Goal: Information Seeking & Learning: Learn about a topic

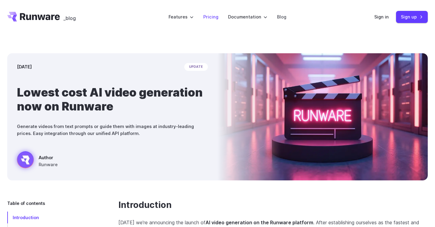
click at [211, 18] on link "Pricing" at bounding box center [210, 16] width 15 height 7
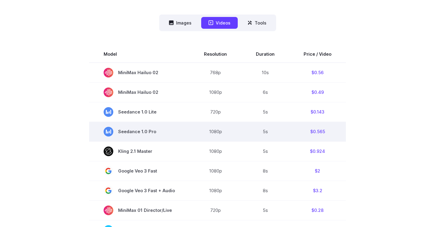
scroll to position [163, 0]
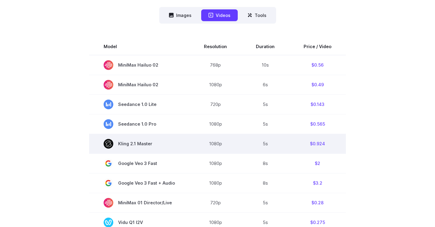
click at [318, 145] on td "$0.924" at bounding box center [317, 144] width 57 height 20
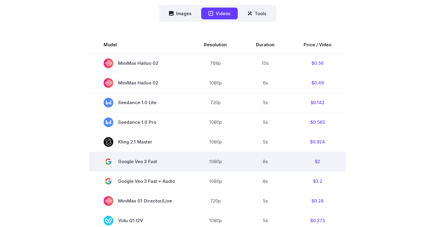
scroll to position [166, 0]
click at [317, 162] on td "$2" at bounding box center [317, 161] width 57 height 20
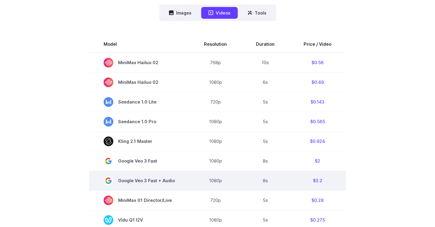
click at [319, 175] on td "$3.2" at bounding box center [317, 181] width 57 height 20
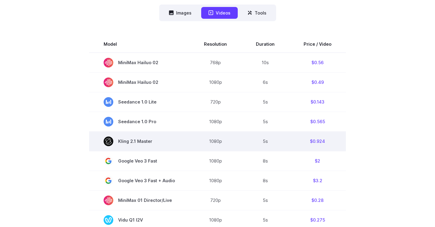
click at [310, 138] on td "$0.924" at bounding box center [317, 141] width 57 height 20
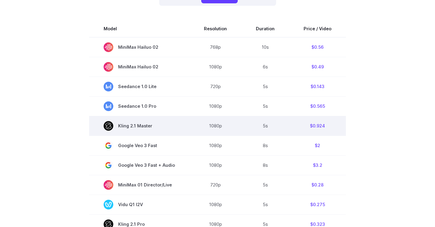
scroll to position [182, 0]
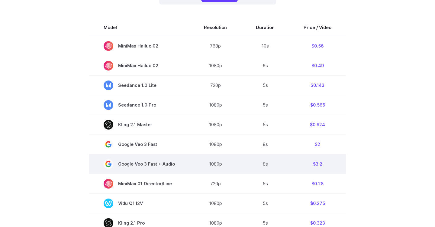
click at [257, 167] on td "8s" at bounding box center [266, 164] width 48 height 20
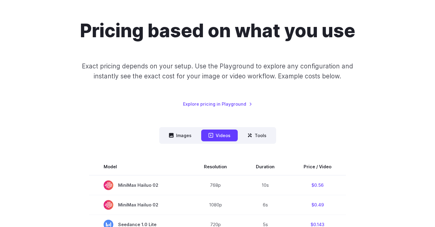
scroll to position [44, 0]
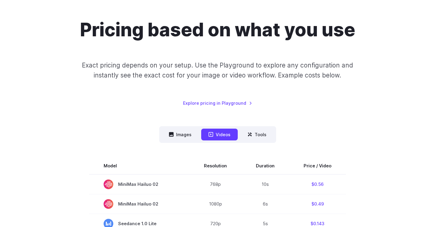
click at [327, 65] on p "Exact pricing depends on your setup. Use the Playground to explore any configur…" at bounding box center [217, 70] width 294 height 20
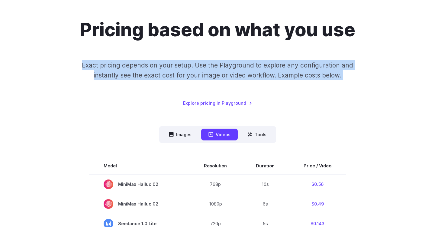
click at [327, 65] on p "Exact pricing depends on your setup. Use the Playground to explore any configur…" at bounding box center [217, 70] width 294 height 20
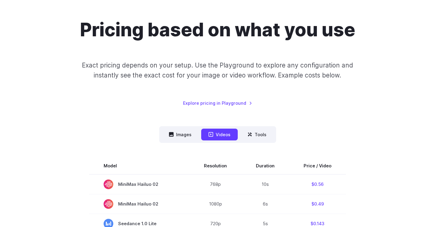
click at [326, 46] on div "Pricing based on what you use Exact pricing depends on your setup. Use the Play…" at bounding box center [217, 63] width 421 height 88
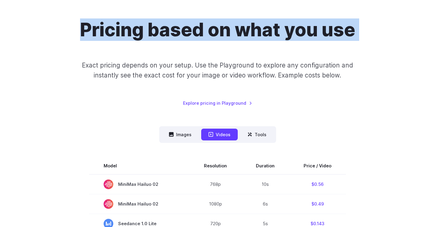
click at [326, 46] on div "Pricing based on what you use Exact pricing depends on your setup. Use the Play…" at bounding box center [217, 63] width 421 height 88
click at [325, 30] on h1 "Pricing based on what you use" at bounding box center [217, 30] width 275 height 22
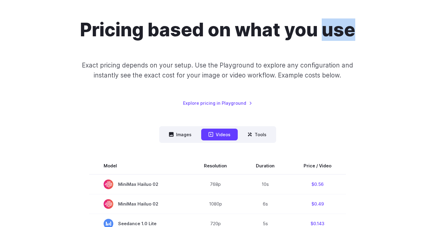
click at [325, 30] on h1 "Pricing based on what you use" at bounding box center [217, 30] width 275 height 22
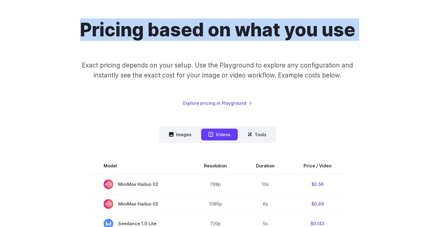
click at [325, 30] on h1 "Pricing based on what you use" at bounding box center [217, 30] width 275 height 22
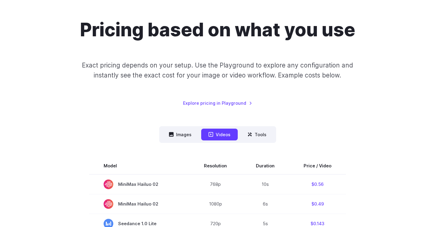
click at [324, 71] on p "Exact pricing depends on your setup. Use the Playground to explore any configur…" at bounding box center [217, 70] width 294 height 20
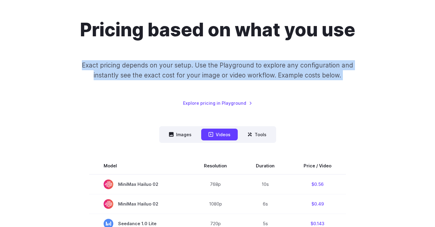
click at [324, 71] on p "Exact pricing depends on your setup. Use the Playground to explore any configur…" at bounding box center [217, 70] width 294 height 20
click at [302, 85] on div "Pricing based on what you use Exact pricing depends on your setup. Use the Play…" at bounding box center [217, 63] width 421 height 88
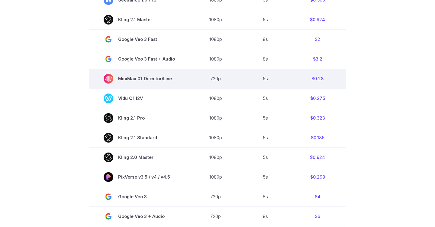
scroll to position [294, 0]
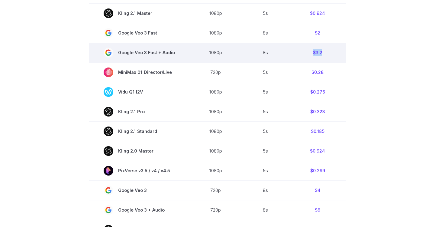
drag, startPoint x: 301, startPoint y: 59, endPoint x: 319, endPoint y: 45, distance: 22.2
click at [319, 45] on td "$3.2" at bounding box center [317, 53] width 57 height 20
click at [331, 49] on td "$3.2" at bounding box center [317, 53] width 57 height 20
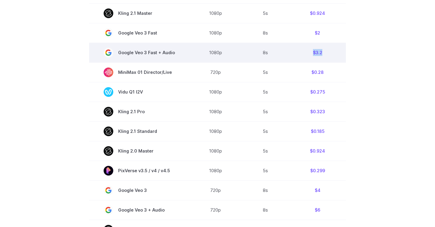
click at [302, 49] on td "$3.2" at bounding box center [317, 53] width 57 height 20
click at [319, 50] on td "$3.2" at bounding box center [317, 53] width 57 height 20
click at [318, 50] on td "$3.2" at bounding box center [317, 53] width 57 height 20
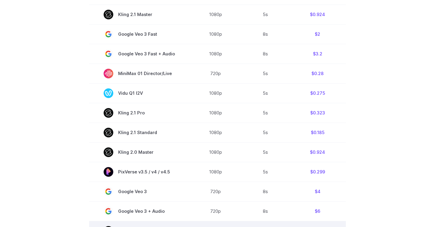
scroll to position [291, 0]
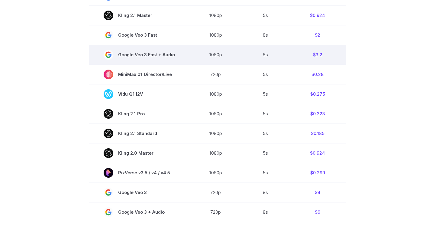
click at [314, 56] on td "$3.2" at bounding box center [317, 55] width 57 height 20
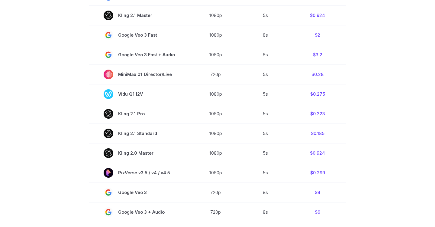
click at [361, 68] on section "Model Resolution Duration Price / Video MiniMax Hailuo 02 768p 10s $0.56 MiniMa…" at bounding box center [217, 115] width 421 height 410
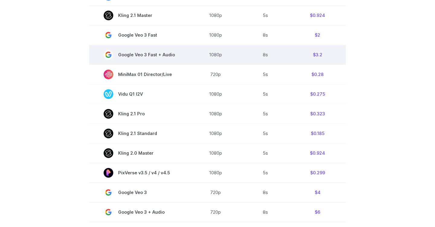
click at [321, 61] on td "$3.2" at bounding box center [317, 55] width 57 height 20
click at [316, 59] on td "$3.2" at bounding box center [317, 55] width 57 height 20
click at [317, 56] on td "$3.2" at bounding box center [317, 55] width 57 height 20
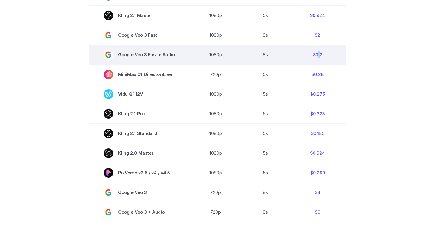
click at [317, 56] on td "$3.2" at bounding box center [317, 55] width 57 height 20
click at [329, 63] on td "$3.2" at bounding box center [317, 55] width 57 height 20
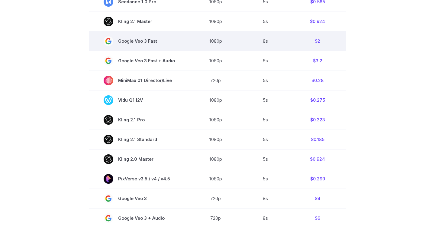
scroll to position [284, 0]
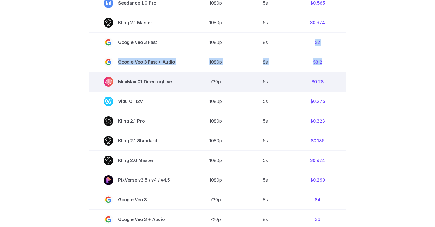
drag, startPoint x: 311, startPoint y: 37, endPoint x: 336, endPoint y: 75, distance: 45.7
click at [339, 73] on tbody "Model Resolution Duration Price / Video MiniMax Hailuo 02 768p 10s $0.56 MiniMa…" at bounding box center [217, 122] width 257 height 410
click at [336, 75] on td "$0.28" at bounding box center [317, 82] width 57 height 20
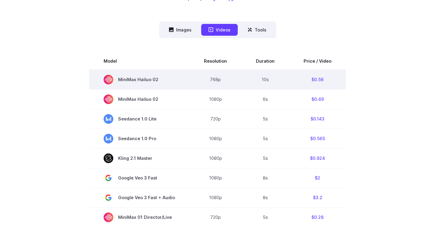
scroll to position [87, 0]
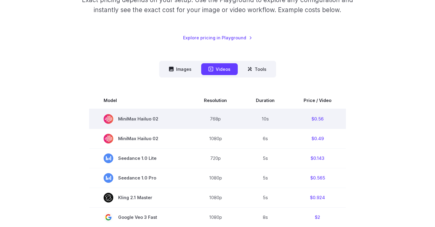
drag, startPoint x: 345, startPoint y: 119, endPoint x: 301, endPoint y: 8, distance: 119.3
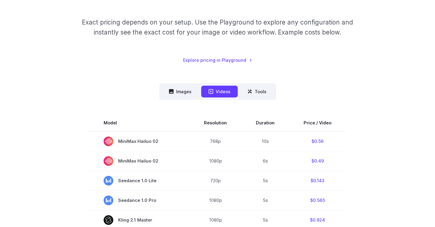
click at [363, 61] on div "Pricing based on what you use Exact pricing depends on your setup. Use the Play…" at bounding box center [217, 20] width 421 height 88
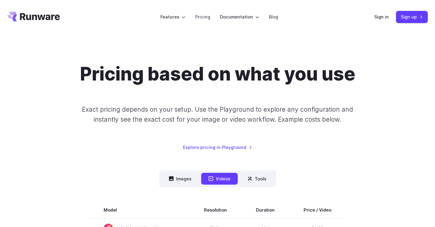
scroll to position [0, 0]
click at [183, 86] on div "Pricing based on what you use Exact pricing depends on your setup. Use the Play…" at bounding box center [217, 107] width 421 height 88
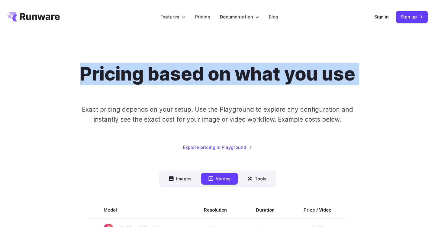
click at [183, 86] on div "Pricing based on what you use Exact pricing depends on your setup. Use the Play…" at bounding box center [217, 107] width 421 height 88
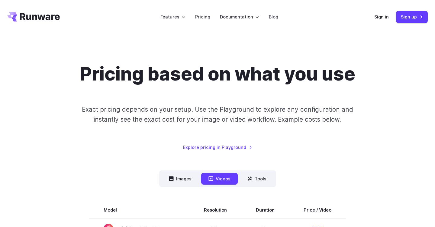
click at [184, 118] on p "Exact pricing depends on your setup. Use the Playground to explore any configur…" at bounding box center [217, 114] width 294 height 20
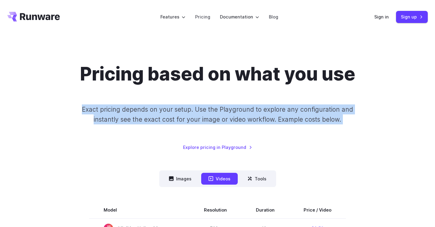
click at [184, 118] on p "Exact pricing depends on your setup. Use the Playground to explore any configur…" at bounding box center [217, 114] width 294 height 20
click at [205, 18] on link "Pricing" at bounding box center [202, 16] width 15 height 7
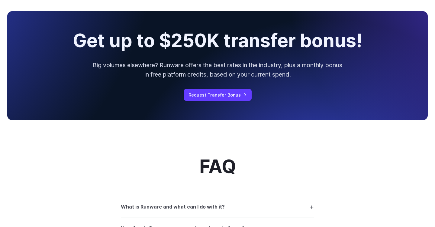
scroll to position [658, 0]
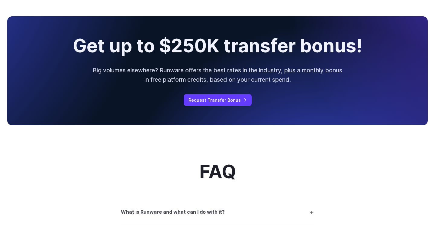
click at [210, 53] on h2 "Get up to $250K transfer bonus!" at bounding box center [218, 46] width 290 height 20
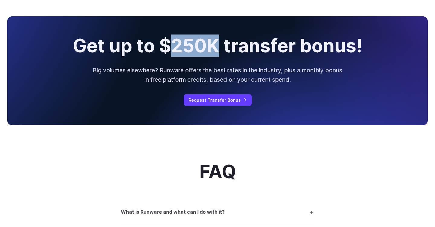
click at [210, 53] on h2 "Get up to $250K transfer bonus!" at bounding box center [218, 46] width 290 height 20
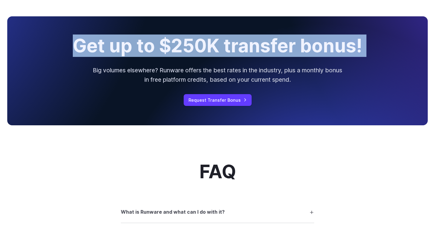
click at [210, 53] on h2 "Get up to $250K transfer bonus!" at bounding box center [218, 46] width 290 height 20
click at [221, 97] on link "Request Transfer Bonus" at bounding box center [218, 100] width 68 height 12
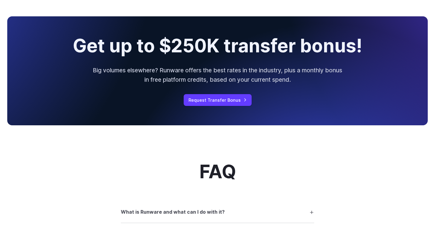
click at [148, 75] on p "Big volumes elsewhere? Runware offers the best rates in the industry, plus a mo…" at bounding box center [218, 75] width 252 height 18
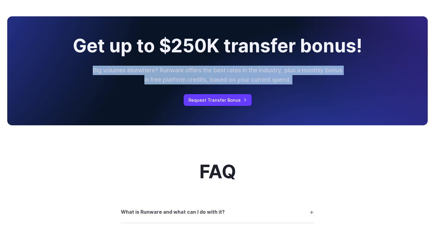
click at [148, 75] on p "Big volumes elsewhere? Runware offers the best rates in the industry, plus a mo…" at bounding box center [218, 75] width 252 height 18
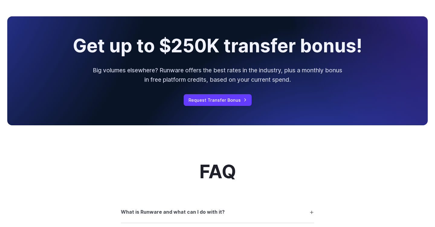
click at [163, 132] on div "Get up to $250K transfer bonus! Big volumes elsewhere? Runware offers the best …" at bounding box center [217, 70] width 435 height 123
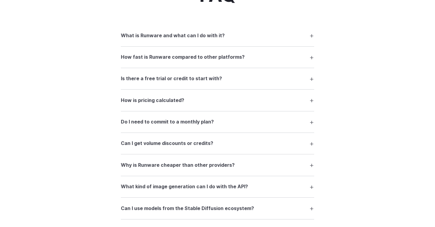
scroll to position [883, 0]
